Goal: Transaction & Acquisition: Purchase product/service

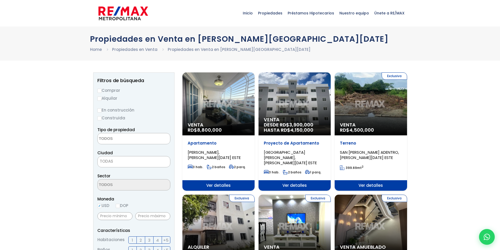
select select
click at [109, 93] on label "Comprar" at bounding box center [133, 90] width 73 height 7
click at [102, 93] on input "Comprar" at bounding box center [99, 91] width 4 height 4
radio input "true"
click at [108, 110] on label "En construcción" at bounding box center [133, 110] width 73 height 7
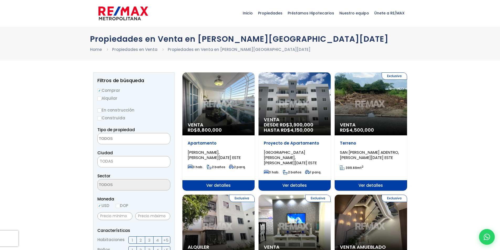
click at [0, 0] on input "En construcción" at bounding box center [0, 0] width 0 height 0
click at [101, 109] on input "En construcción" at bounding box center [99, 110] width 4 height 4
radio input "true"
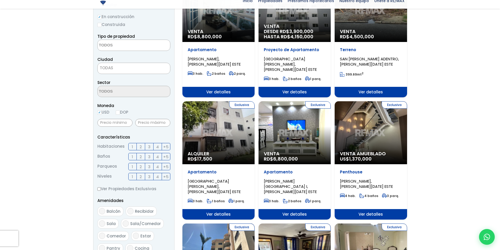
scroll to position [105, 0]
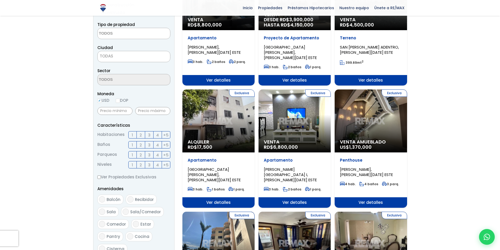
click at [142, 135] on label "2" at bounding box center [141, 134] width 8 height 7
click at [0, 0] on input "2" at bounding box center [0, 0] width 0 height 0
click at [144, 144] on label "2" at bounding box center [141, 144] width 8 height 7
click at [0, 0] on input "2" at bounding box center [0, 0] width 0 height 0
click at [142, 155] on label "2" at bounding box center [141, 154] width 8 height 7
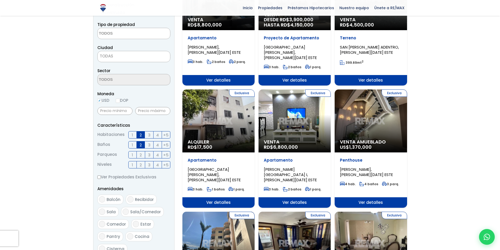
click at [0, 0] on input "2" at bounding box center [0, 0] width 0 height 0
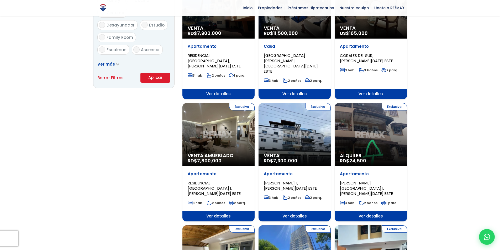
click at [151, 77] on button "Aplicar" at bounding box center [155, 78] width 30 height 10
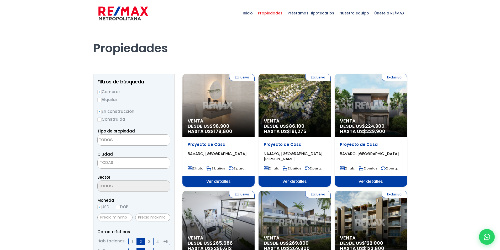
select select
click at [131, 162] on span "TODAS" at bounding box center [134, 162] width 72 height 7
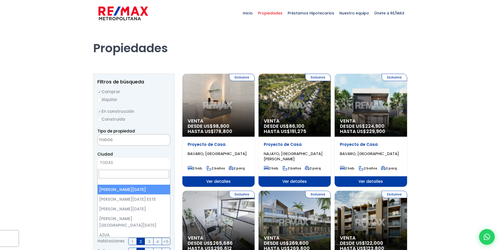
select select "1"
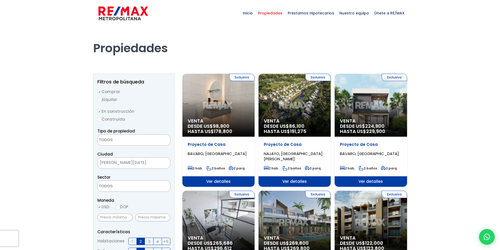
click at [136, 138] on textarea "Search" at bounding box center [123, 140] width 51 height 11
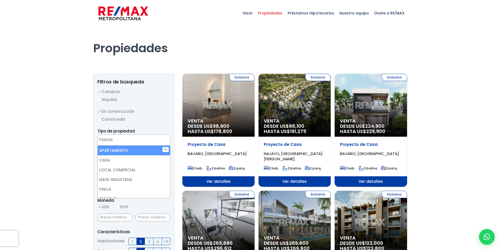
click at [138, 152] on li "APARTAMENTO" at bounding box center [134, 151] width 72 height 10
select select "apartment"
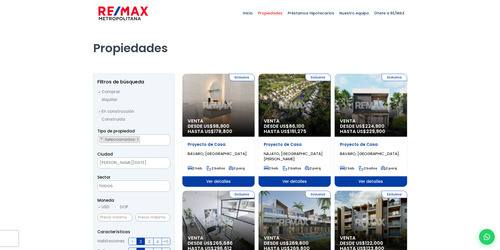
click at [100, 136] on textarea "Search" at bounding box center [99, 140] width 3 height 11
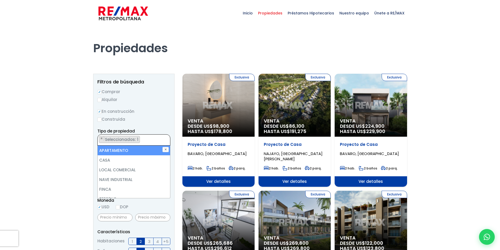
click at [108, 147] on li "APARTAMENTO" at bounding box center [134, 151] width 72 height 10
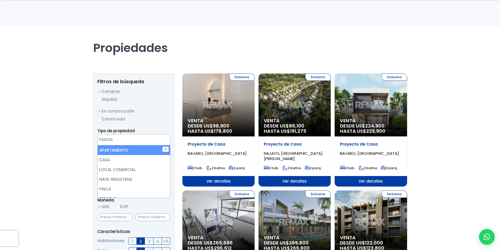
scroll to position [79, 0]
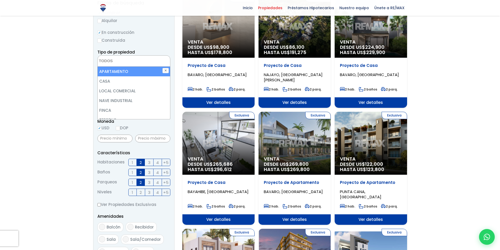
click at [124, 68] on li "APARTAMENTO" at bounding box center [134, 72] width 72 height 10
select select "apartment"
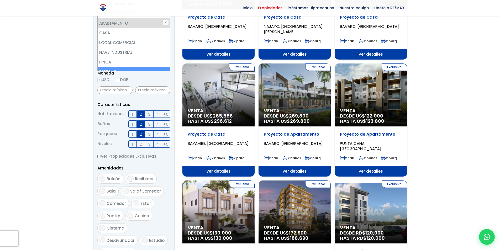
scroll to position [184, 0]
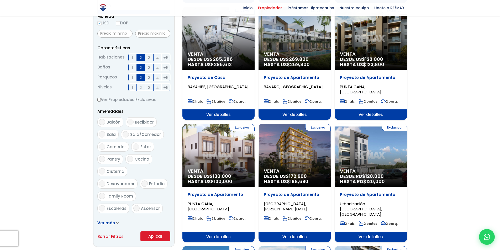
click at [165, 237] on button "Aplicar" at bounding box center [155, 236] width 30 height 10
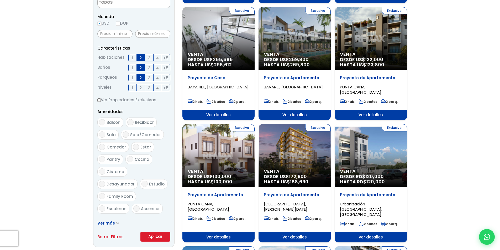
scroll to position [0, 0]
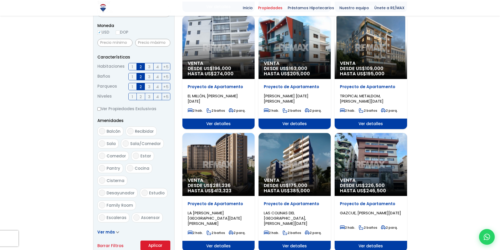
scroll to position [184, 0]
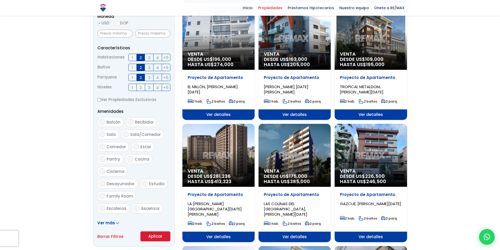
click at [136, 205] on input "Ascensor" at bounding box center [136, 208] width 6 height 6
checkbox input "true"
click at [147, 235] on button "Aplicar" at bounding box center [155, 236] width 30 height 10
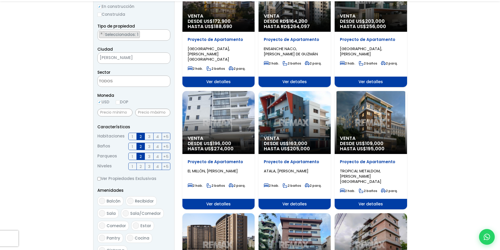
scroll to position [105, 0]
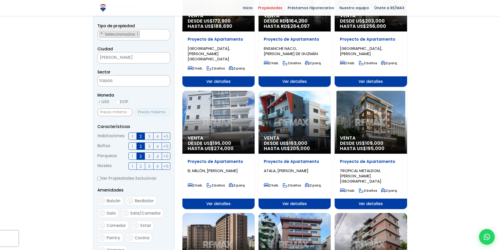
click at [146, 116] on input "text" at bounding box center [152, 112] width 35 height 8
type input "150,000"
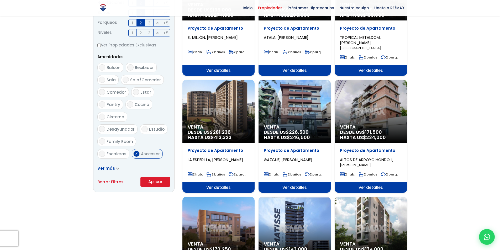
scroll to position [315, 0]
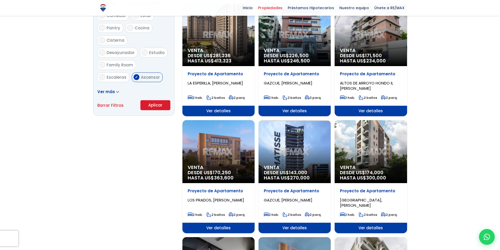
click at [146, 106] on button "Aplicar" at bounding box center [155, 105] width 30 height 10
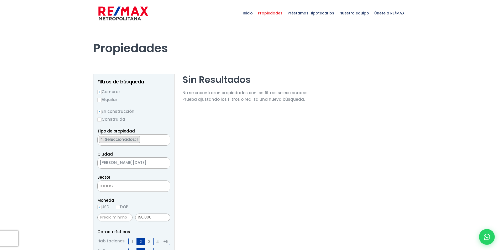
click at [413, 189] on div at bounding box center [250, 236] width 500 height 419
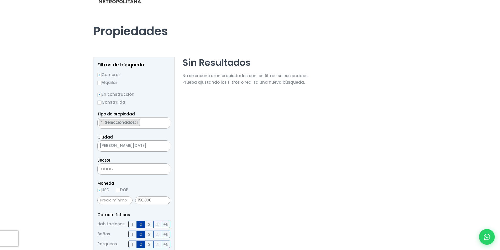
scroll to position [26, 0]
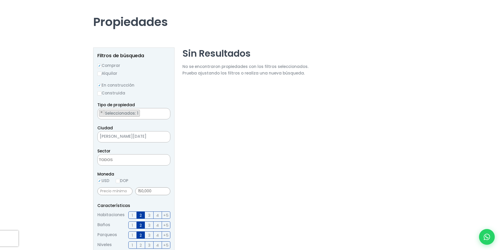
click at [114, 157] on textarea "Search" at bounding box center [123, 160] width 51 height 11
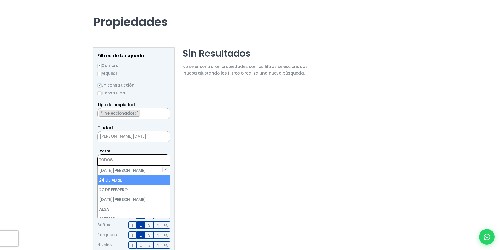
type textarea "d"
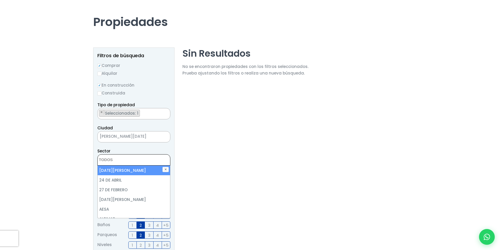
click at [188, 130] on section "Sin Resultados No se encontraron propiedades con los filtros seleccionados. Pru…" at bounding box center [245, 225] width 126 height 357
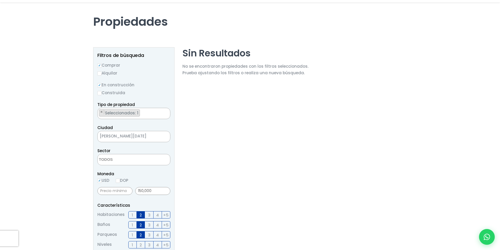
scroll to position [236, 0]
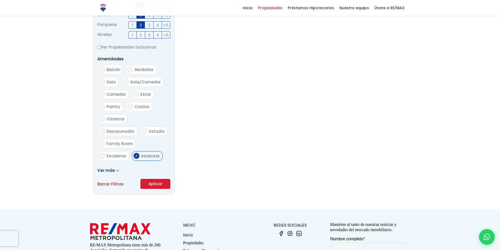
click at [155, 182] on button "Aplicar" at bounding box center [155, 184] width 30 height 10
click at [135, 153] on input "Ascensor" at bounding box center [136, 156] width 6 height 6
checkbox input "false"
